Goal: Task Accomplishment & Management: Manage account settings

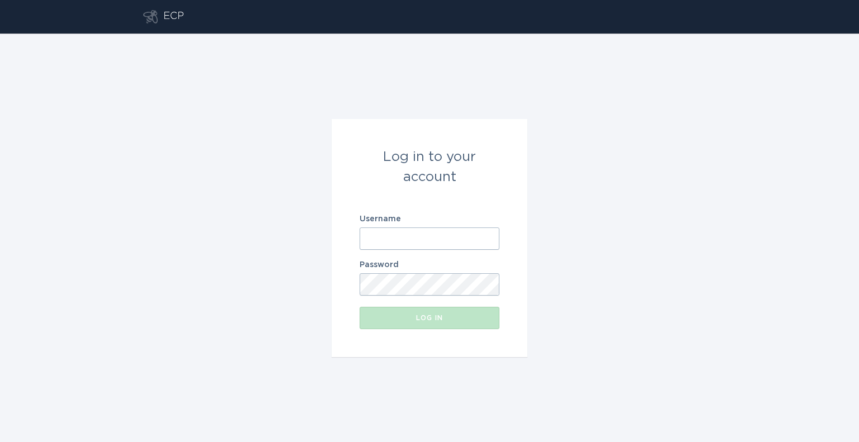
click at [434, 236] on input "Username" at bounding box center [429, 239] width 140 height 22
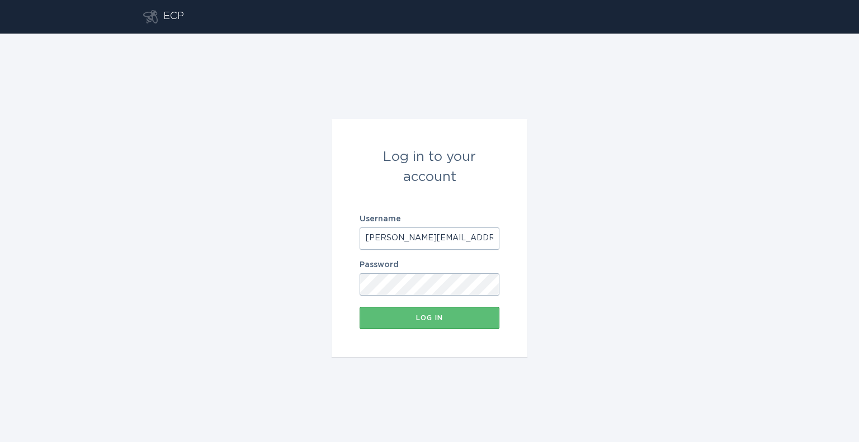
click at [359, 307] on button "Log in" at bounding box center [429, 318] width 140 height 22
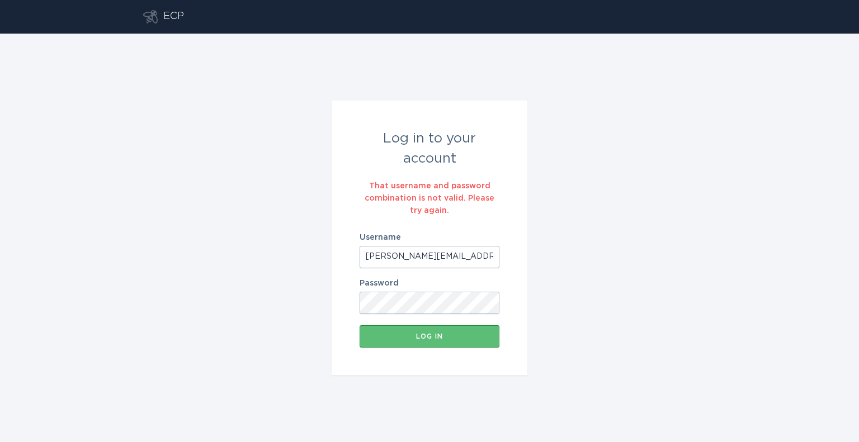
click at [359, 325] on button "Log in" at bounding box center [429, 336] width 140 height 22
click at [397, 257] on input "[PERSON_NAME][EMAIL_ADDRESS][DOMAIN_NAME]" at bounding box center [429, 257] width 140 height 22
drag, startPoint x: 400, startPoint y: 257, endPoint x: 514, endPoint y: 259, distance: 114.1
click at [514, 259] on form "Log in to your account That username and password combination is not valid. Ple…" at bounding box center [430, 238] width 196 height 275
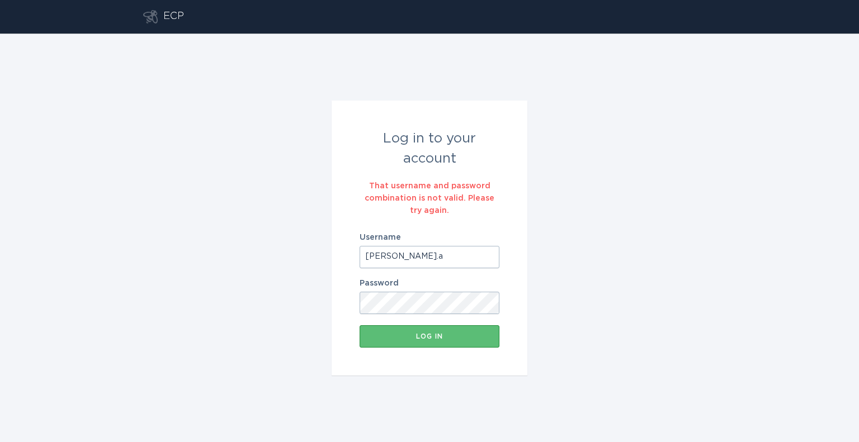
click at [359, 325] on button "Log in" at bounding box center [429, 336] width 140 height 22
click at [419, 261] on input "[PERSON_NAME].a" at bounding box center [429, 257] width 140 height 22
drag, startPoint x: 394, startPoint y: 254, endPoint x: 407, endPoint y: 259, distance: 14.3
click at [407, 259] on input "[PERSON_NAME].a" at bounding box center [429, 257] width 140 height 22
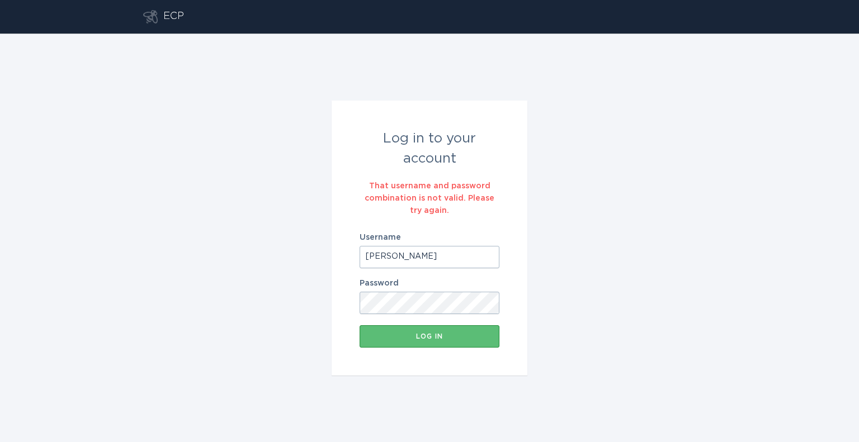
click at [359, 325] on button "Log in" at bounding box center [429, 336] width 140 height 22
click at [442, 252] on input "[PERSON_NAME]" at bounding box center [429, 257] width 140 height 22
type input "[PERSON_NAME][EMAIL_ADDRESS][DOMAIN_NAME]"
click at [443, 332] on button "Log in" at bounding box center [429, 336] width 140 height 22
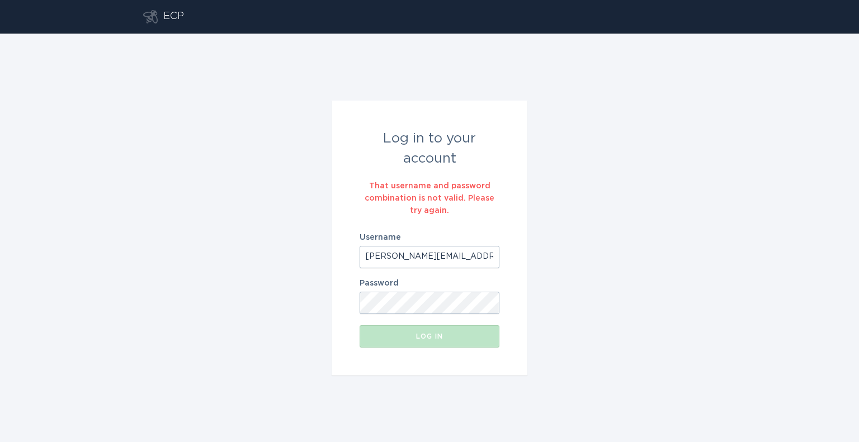
click at [472, 266] on input "[PERSON_NAME][EMAIL_ADDRESS][DOMAIN_NAME]" at bounding box center [429, 257] width 140 height 22
click at [463, 254] on input "Username" at bounding box center [429, 257] width 140 height 22
paste input "[EMAIL_ADDRESS][DOMAIN_NAME]"
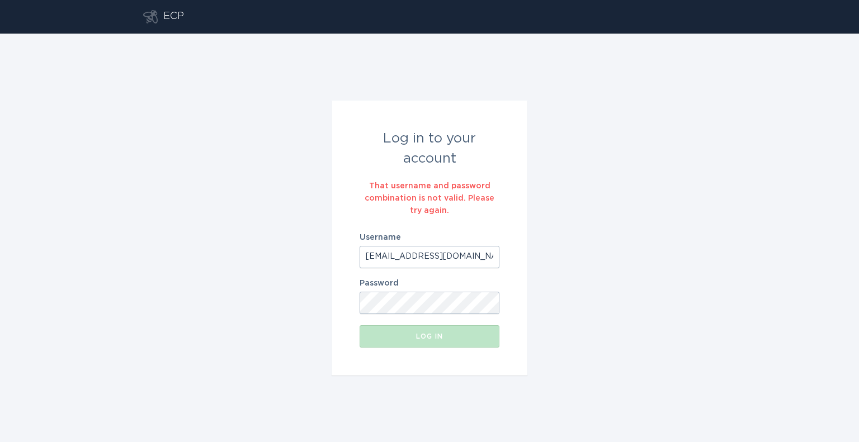
type input "[EMAIL_ADDRESS][DOMAIN_NAME]"
click at [401, 328] on button "Log in" at bounding box center [429, 336] width 140 height 22
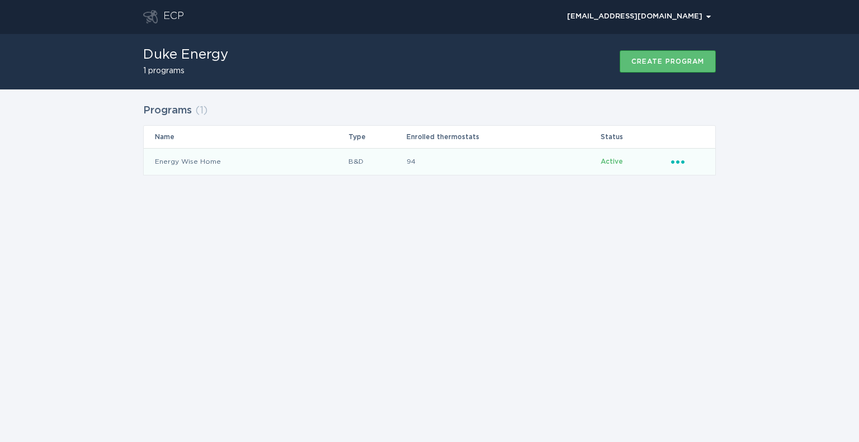
click at [188, 168] on td "Energy Wise Home" at bounding box center [246, 161] width 204 height 27
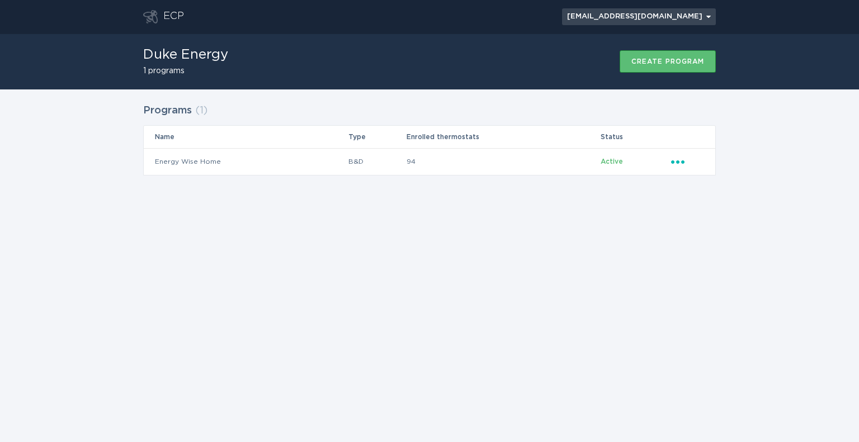
click at [656, 16] on div "DukeEnergyWise@ecobee.com Chevron" at bounding box center [639, 16] width 144 height 7
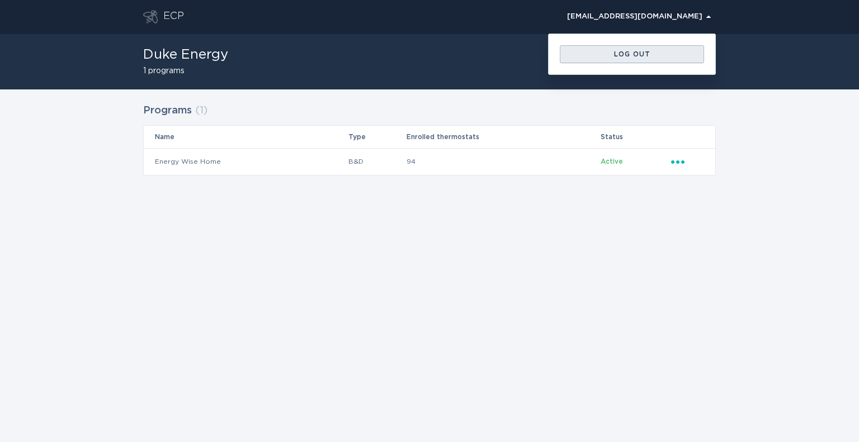
click at [637, 57] on div "Log out" at bounding box center [631, 54] width 133 height 7
